Goal: Check status: Check status

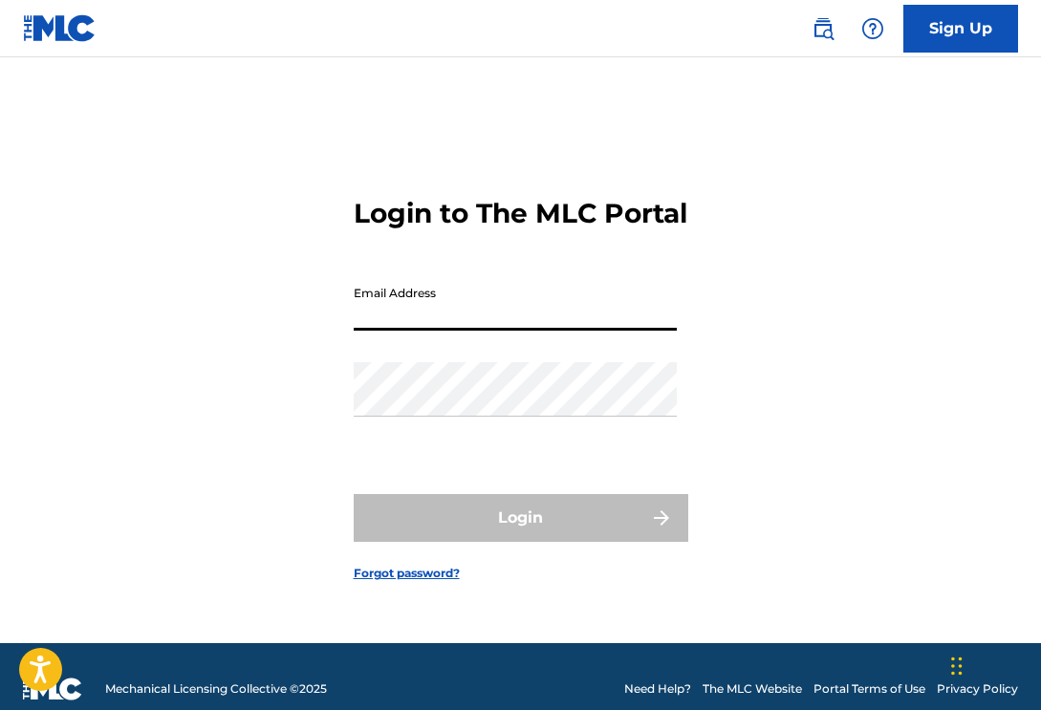
type input "[EMAIL_ADDRESS][DOMAIN_NAME]"
click at [520, 534] on button "Login" at bounding box center [521, 518] width 335 height 48
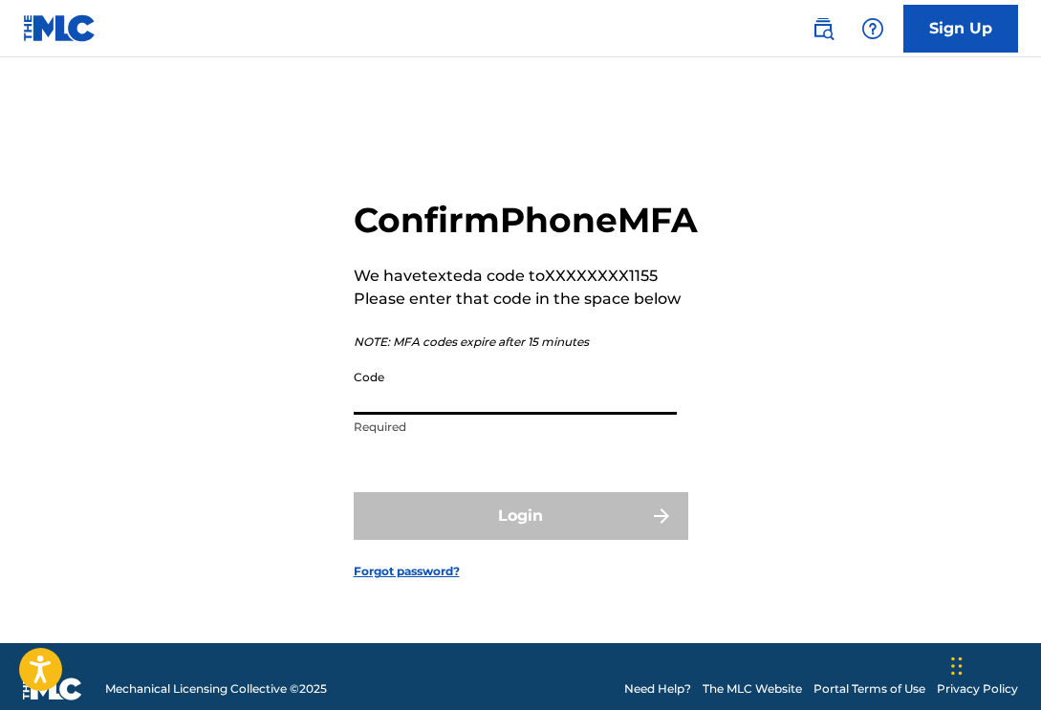
click at [462, 414] on input "Code" at bounding box center [515, 387] width 323 height 55
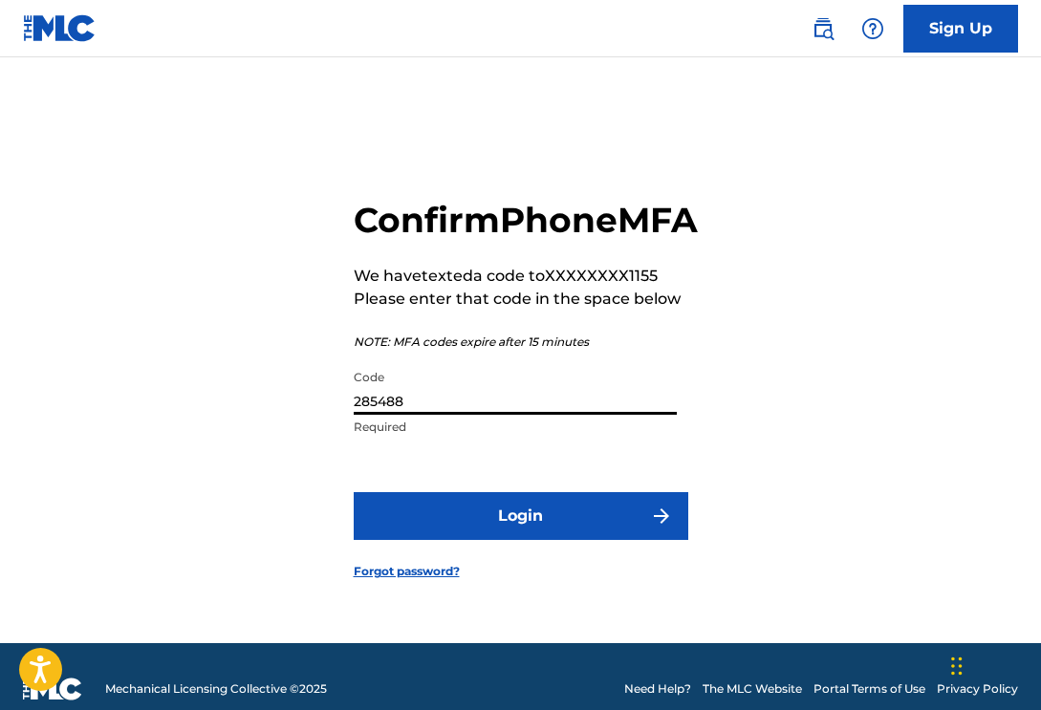
type input "285488"
click at [520, 537] on button "Login" at bounding box center [521, 516] width 335 height 48
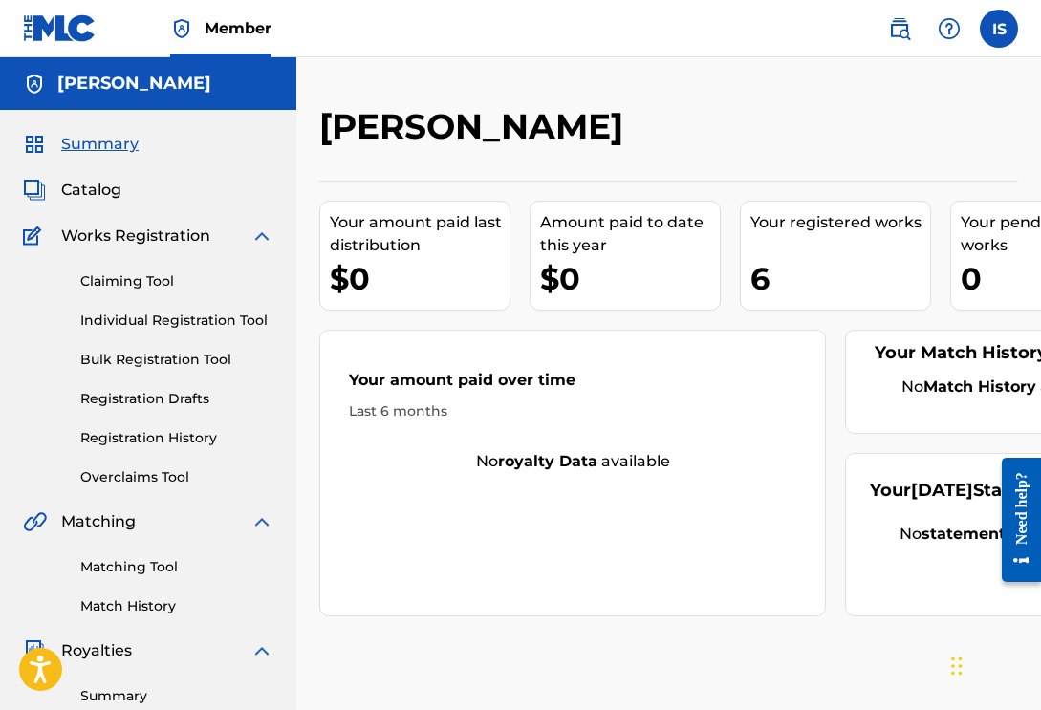
click at [190, 448] on div "Claiming Tool Individual Registration Tool Bulk Registration Tool Registration …" at bounding box center [148, 368] width 251 height 240
click at [190, 443] on link "Registration History" at bounding box center [176, 438] width 193 height 20
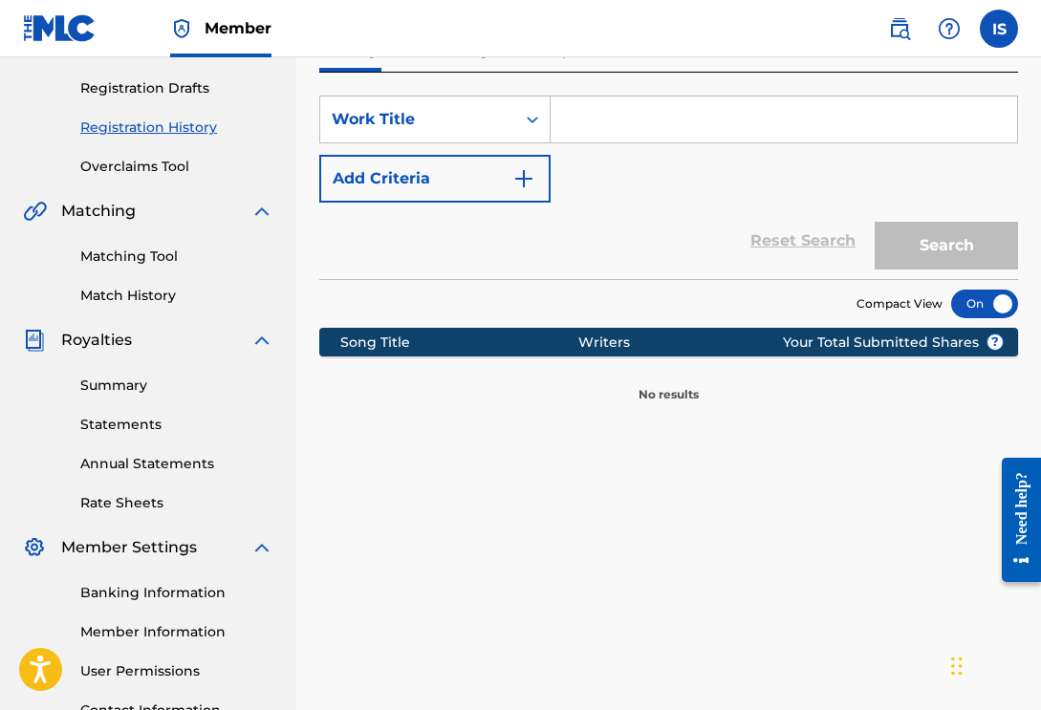
scroll to position [310, 0]
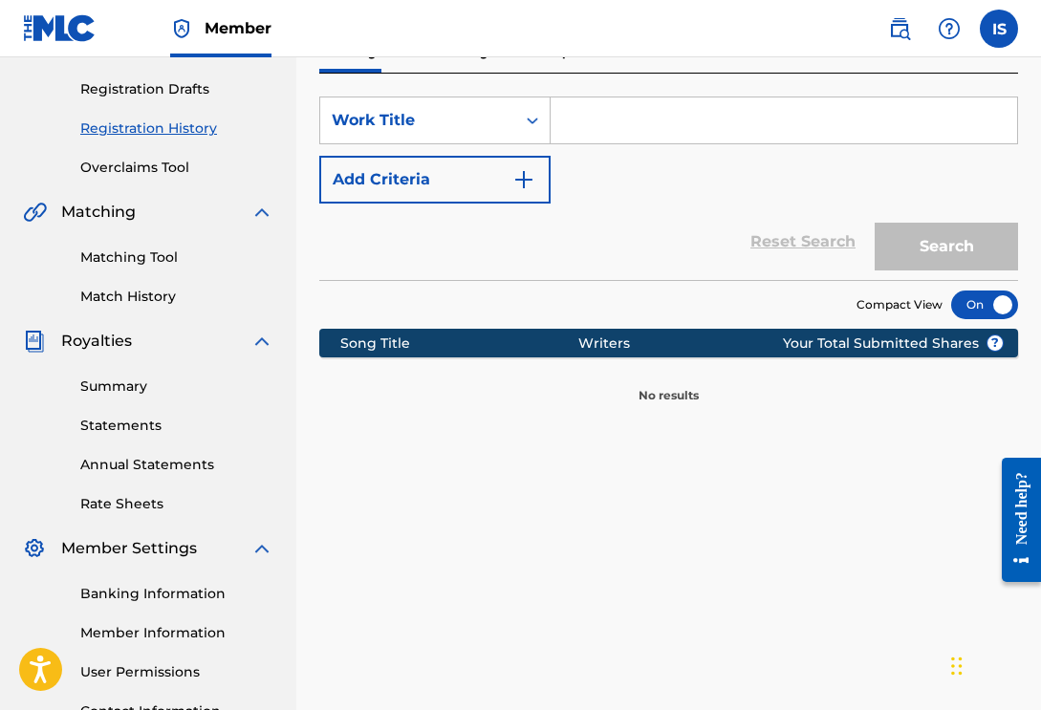
click at [524, 60] on div "Pending Processing Completed" at bounding box center [668, 53] width 699 height 40
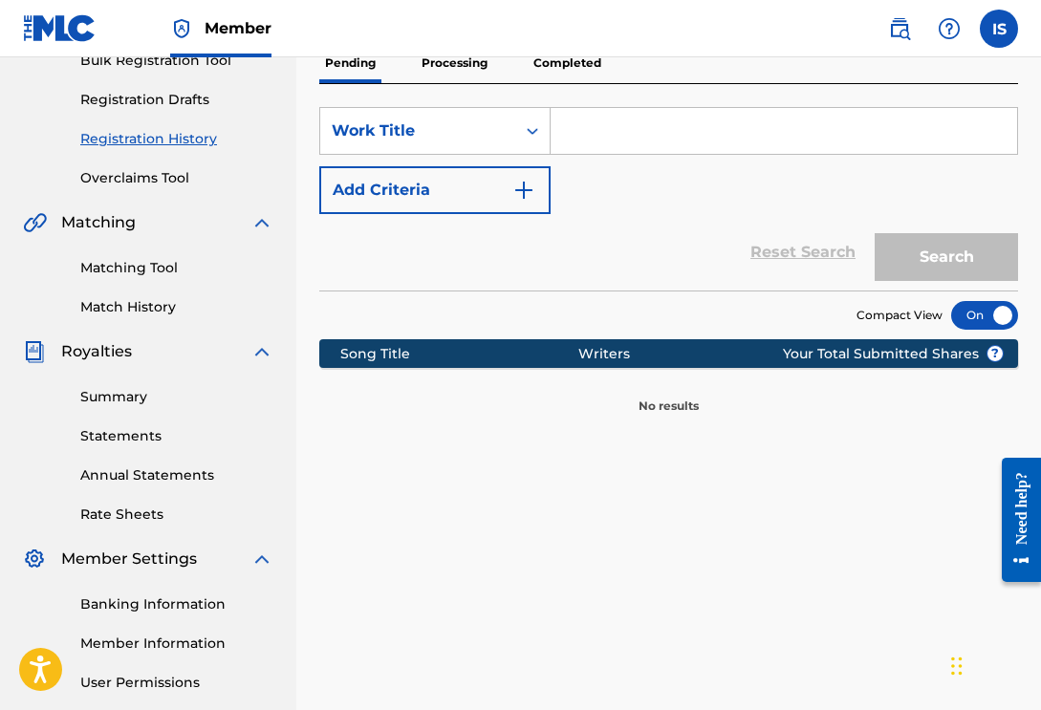
scroll to position [293, 0]
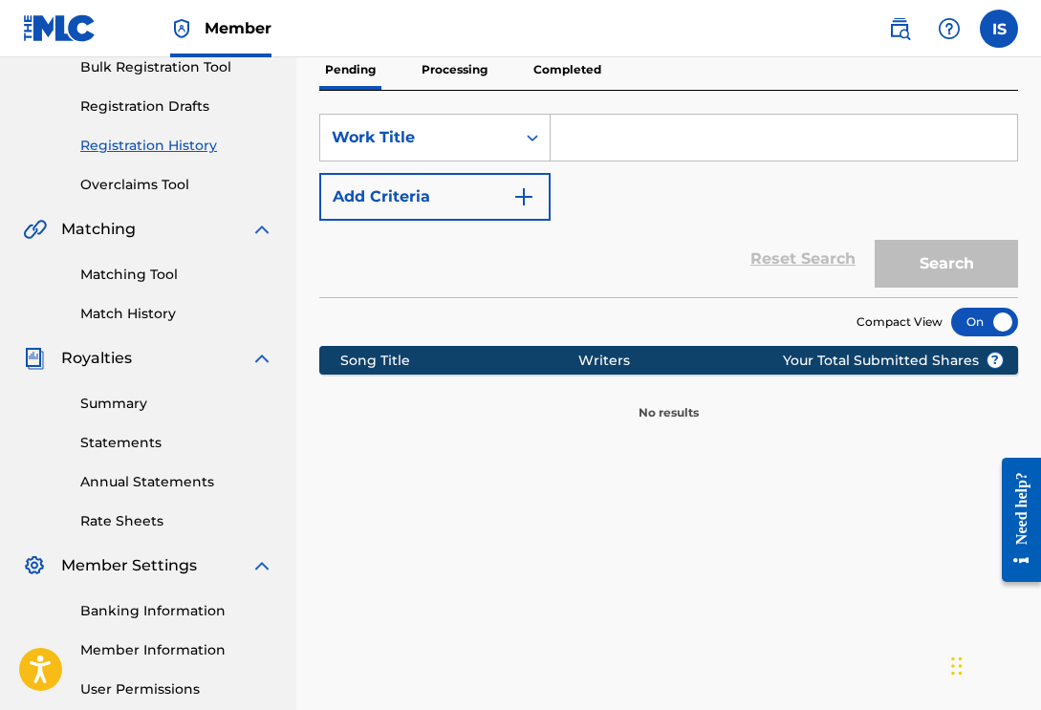
click at [531, 74] on p "Completed" at bounding box center [567, 70] width 79 height 40
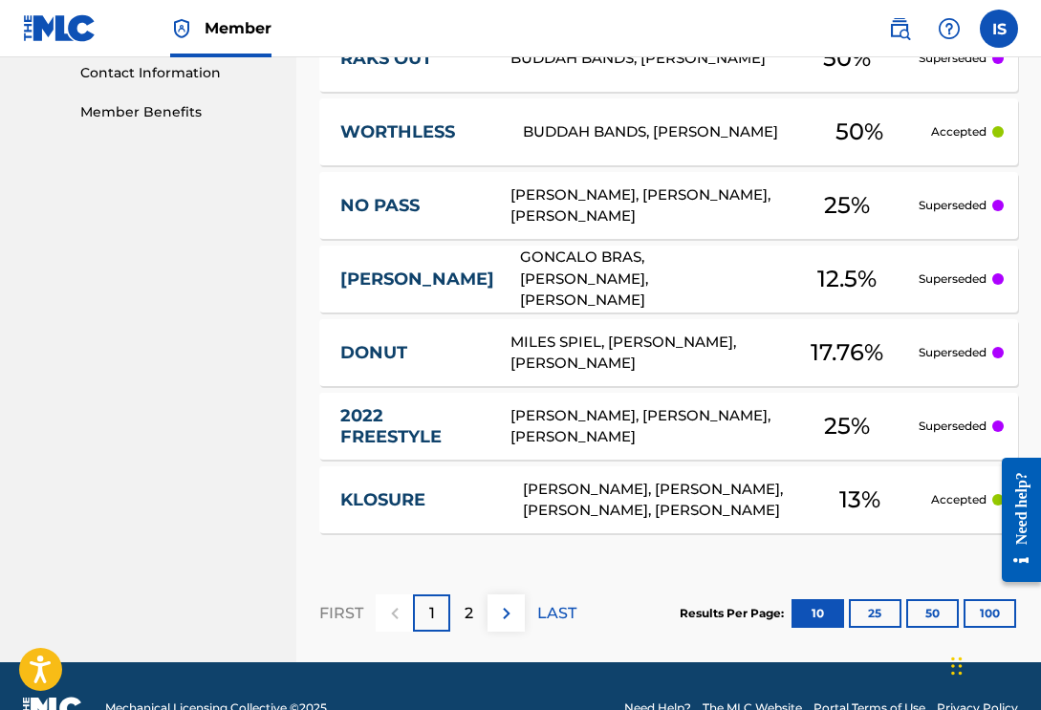
scroll to position [950, 0]
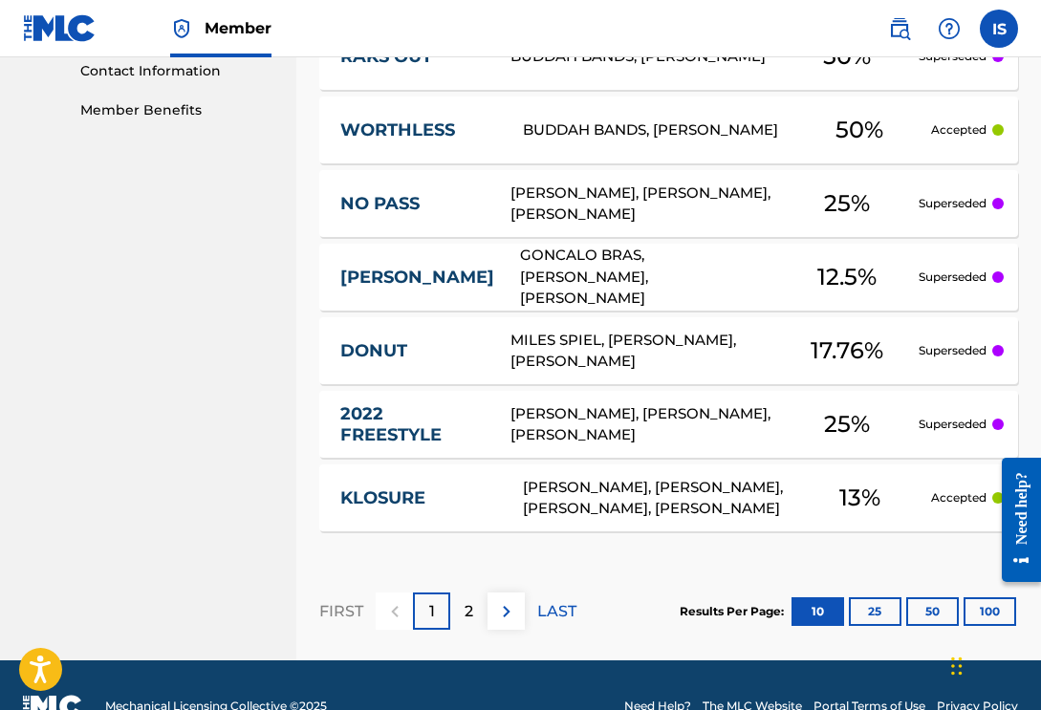
click at [467, 610] on p "2" at bounding box center [469, 611] width 9 height 23
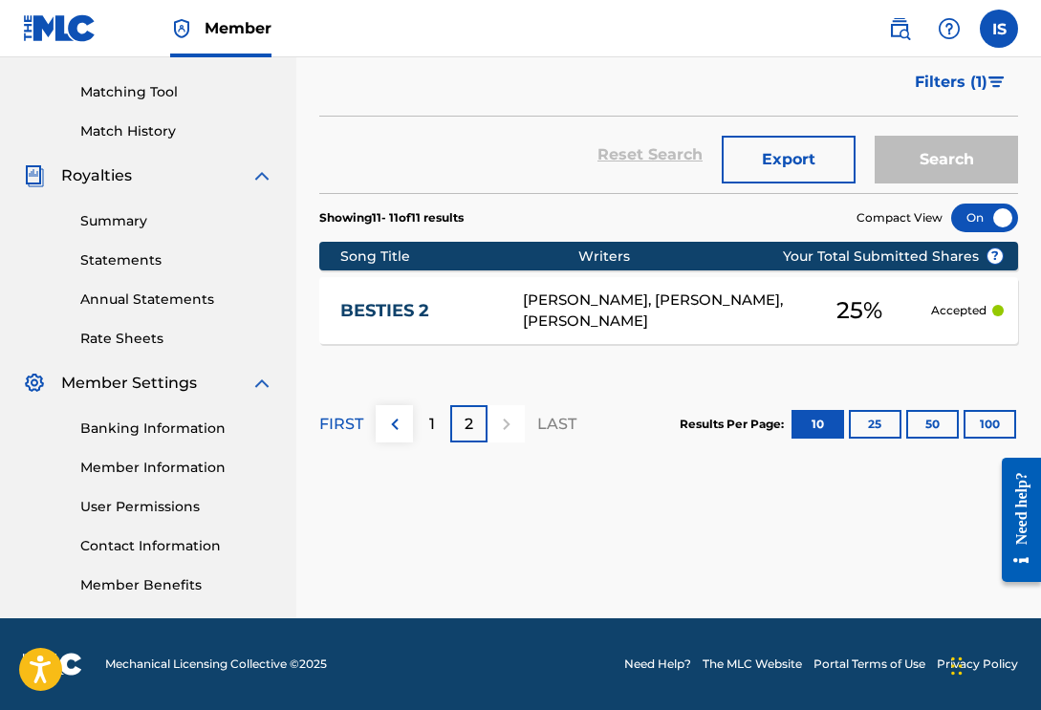
click at [433, 431] on p "1" at bounding box center [432, 424] width 6 height 23
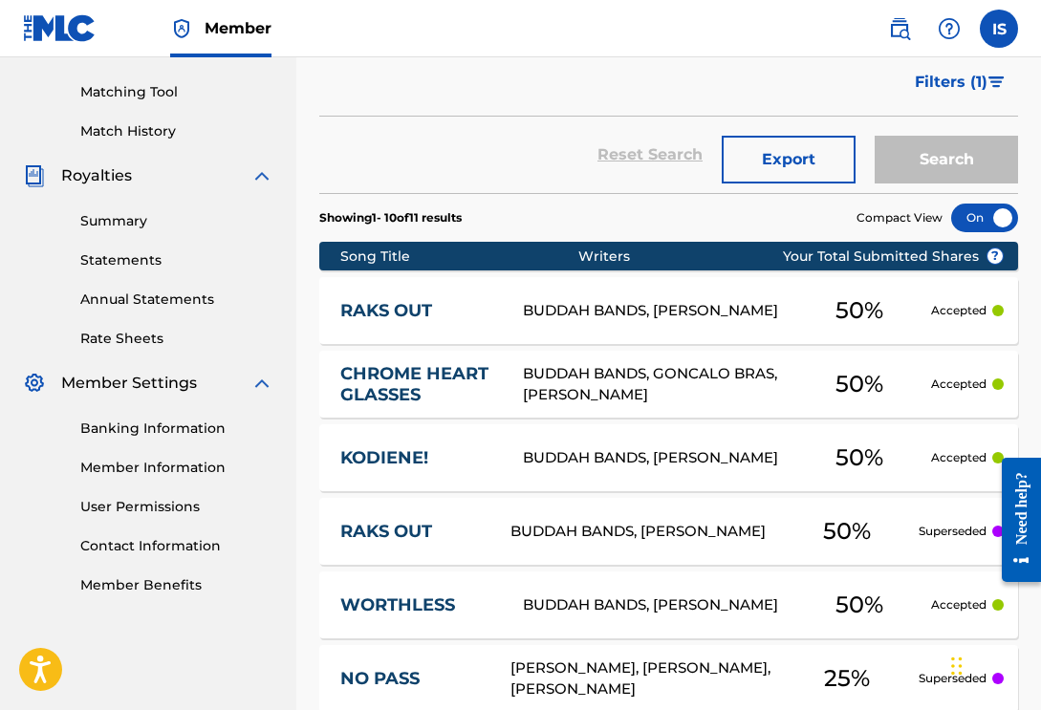
click at [133, 253] on link "Statements" at bounding box center [176, 261] width 193 height 20
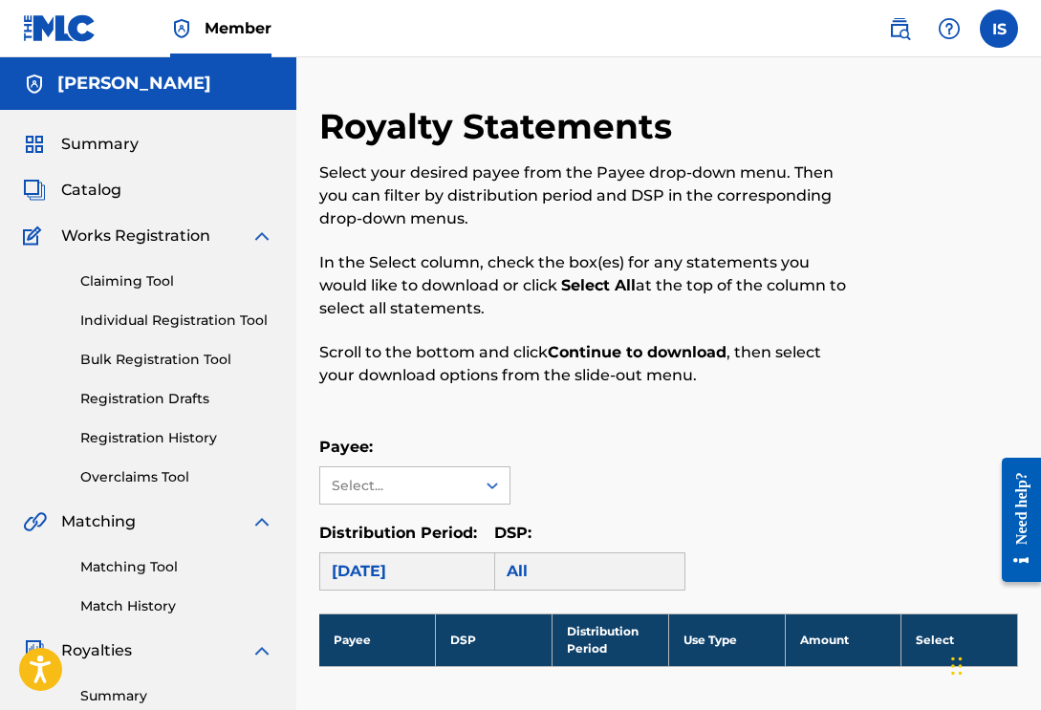
click at [129, 698] on link "Summary" at bounding box center [176, 697] width 193 height 20
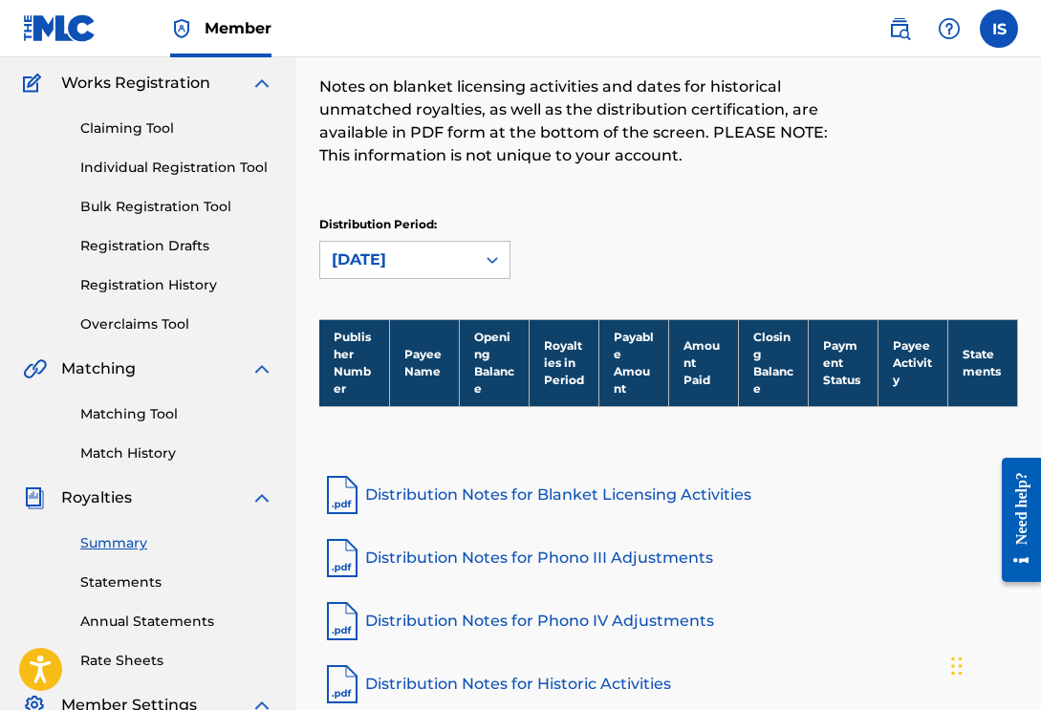
scroll to position [132, 0]
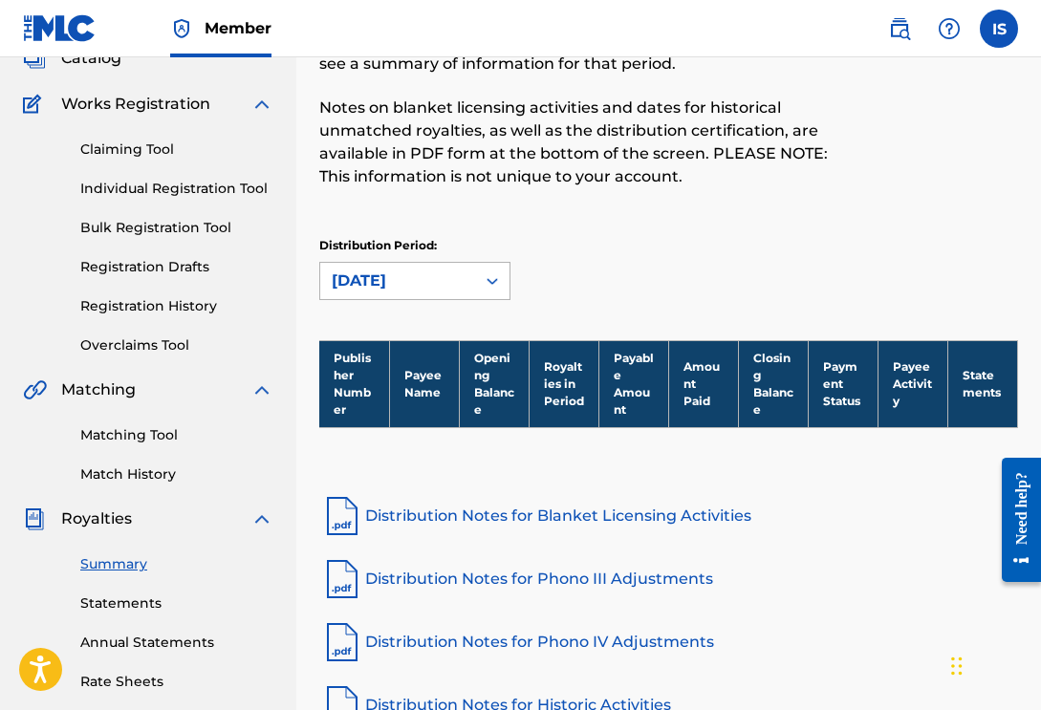
click at [445, 288] on div "[DATE]" at bounding box center [398, 281] width 132 height 23
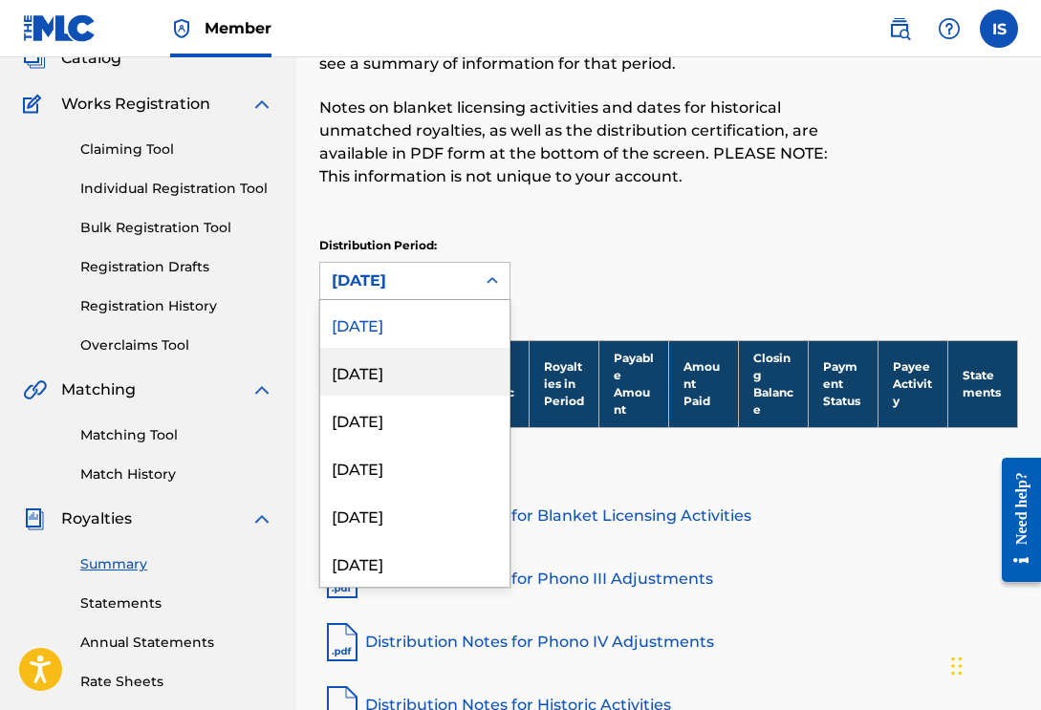
click at [422, 376] on div "[DATE]" at bounding box center [414, 372] width 189 height 48
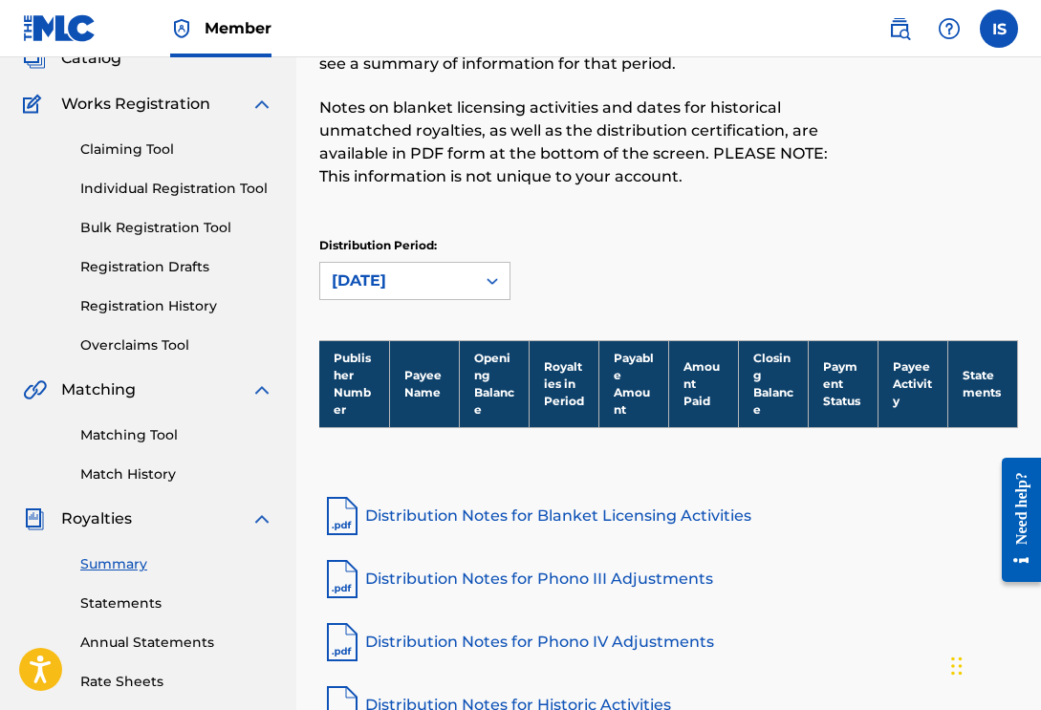
click at [460, 284] on div "[DATE]" at bounding box center [398, 281] width 132 height 23
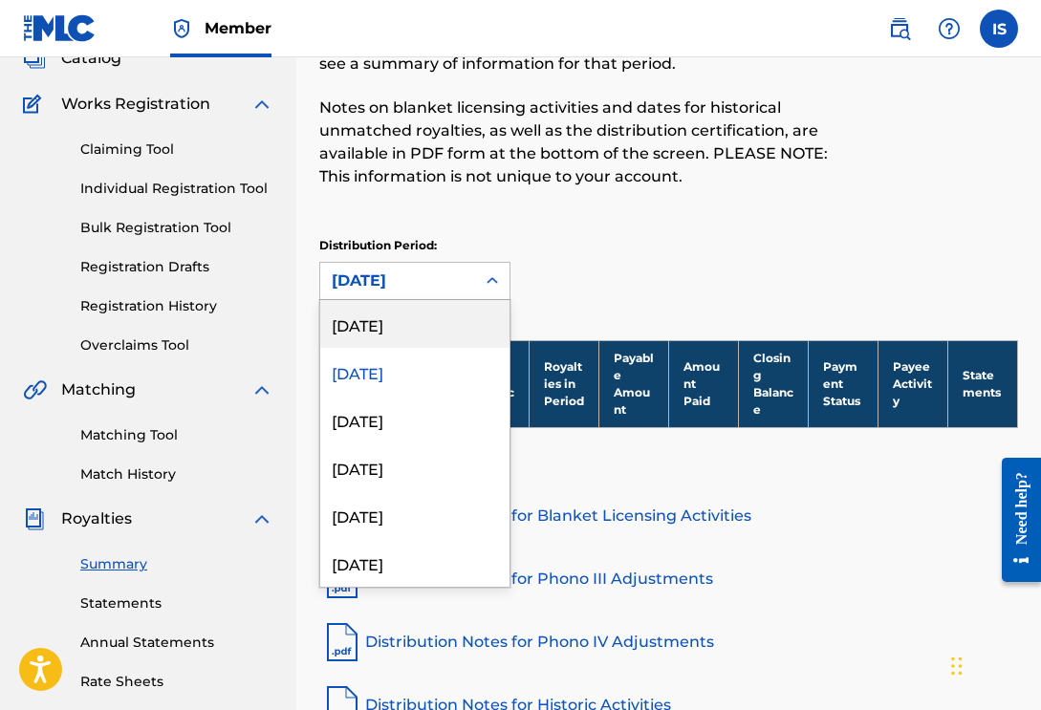
click at [446, 323] on div "[DATE]" at bounding box center [414, 324] width 189 height 48
